Goal: Find specific page/section: Find specific page/section

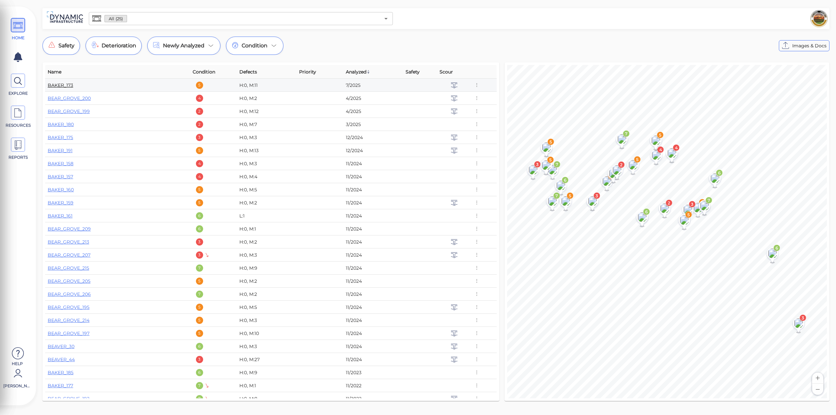
click at [61, 85] on link "BAKER_173" at bounding box center [60, 85] width 25 height 6
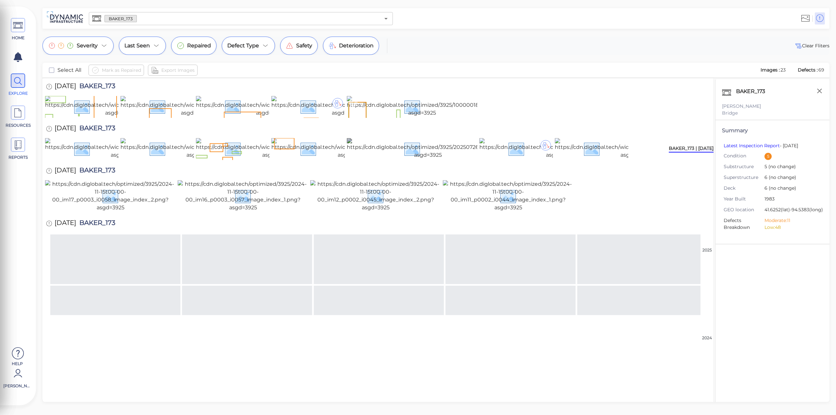
scroll to position [123, 0]
